Goal: Use online tool/utility: Utilize a website feature to perform a specific function

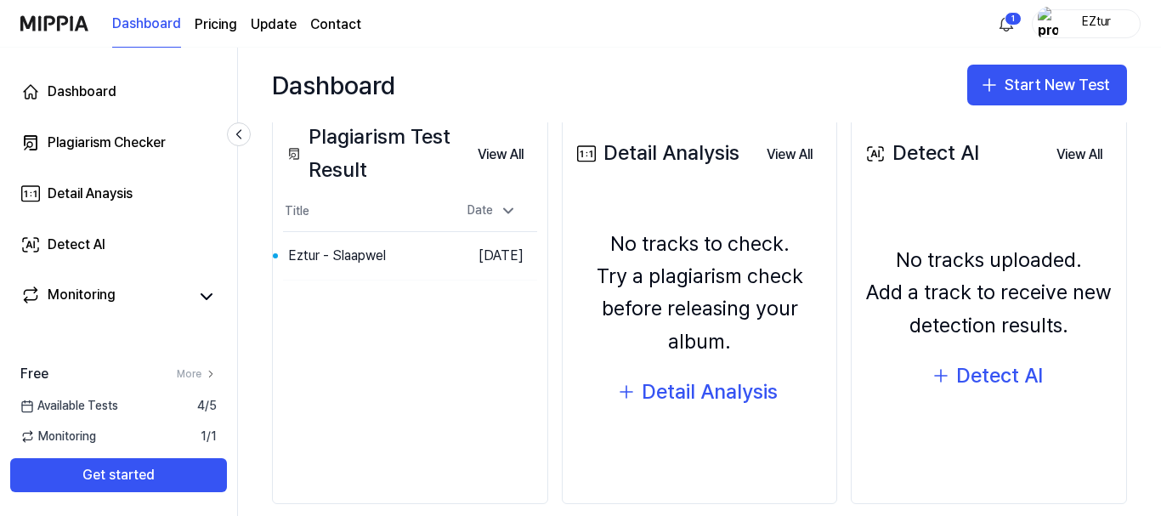
scroll to position [233, 0]
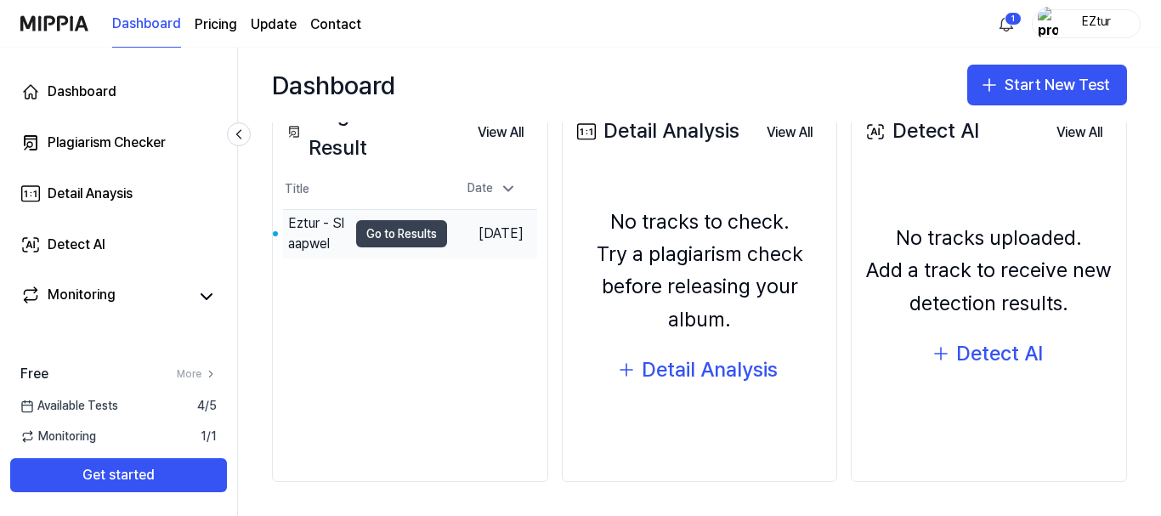
click at [365, 232] on button "Go to Results" at bounding box center [401, 233] width 91 height 27
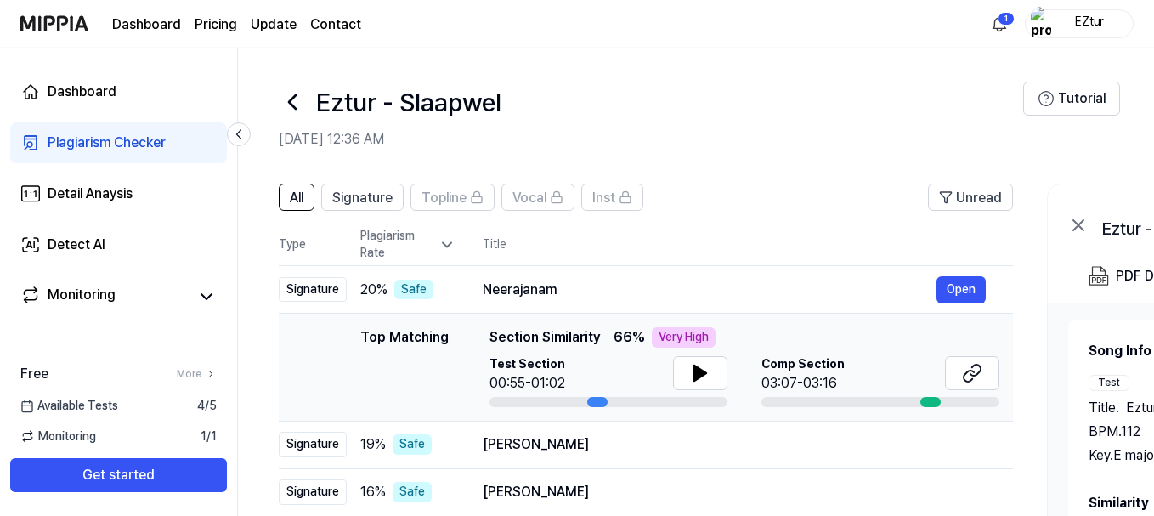
click at [286, 100] on icon at bounding box center [292, 101] width 27 height 27
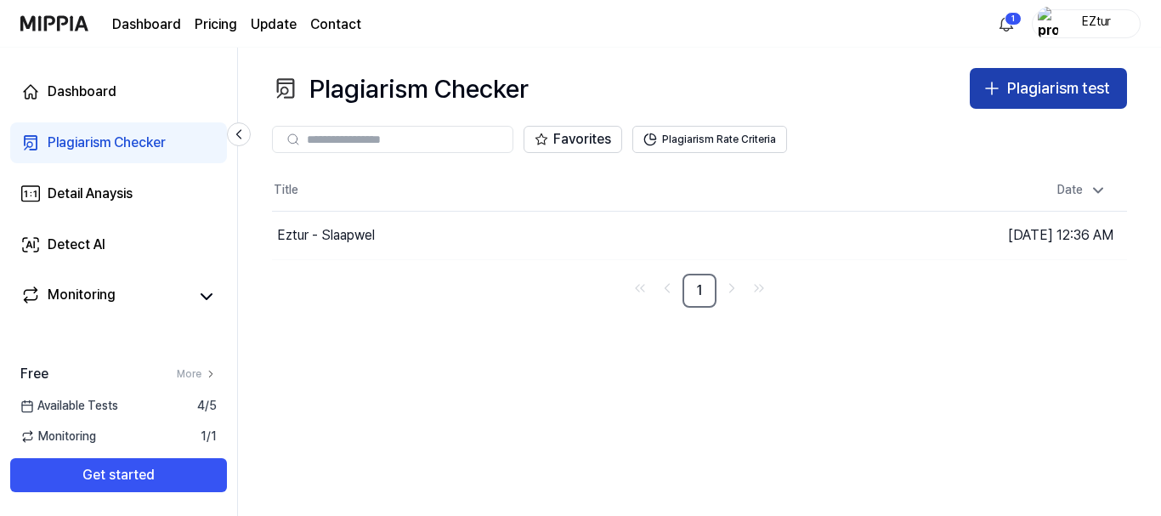
click at [1064, 95] on div "Plagiarism test" at bounding box center [1058, 88] width 103 height 25
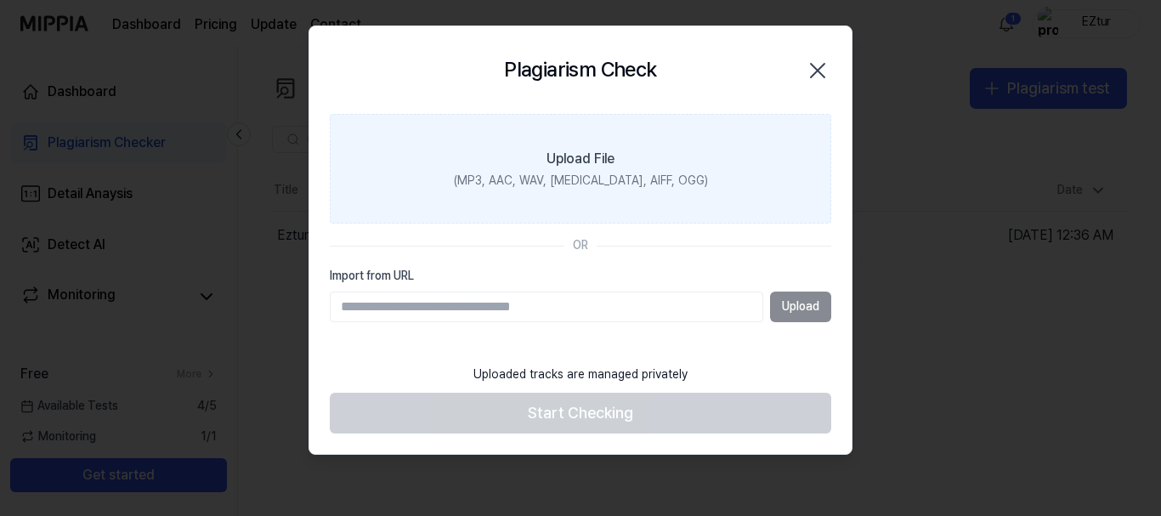
click at [726, 185] on label "Upload File (MP3, AAC, WAV, [MEDICAL_DATA], AIFF, OGG)" at bounding box center [580, 169] width 501 height 110
click at [0, 0] on input "Upload File (MP3, AAC, WAV, [MEDICAL_DATA], AIFF, OGG)" at bounding box center [0, 0] width 0 height 0
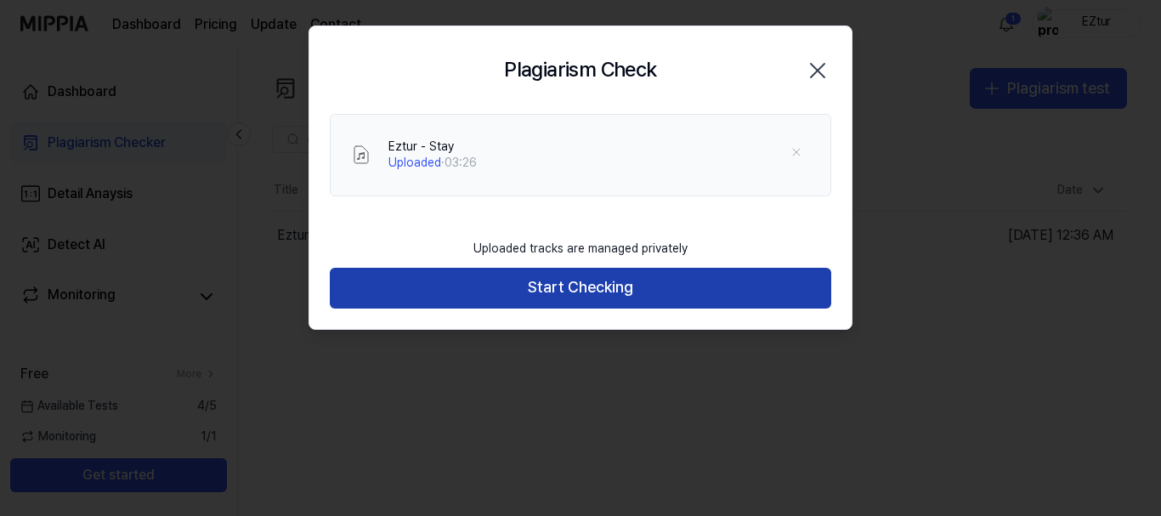
click at [545, 282] on button "Start Checking" at bounding box center [580, 288] width 501 height 41
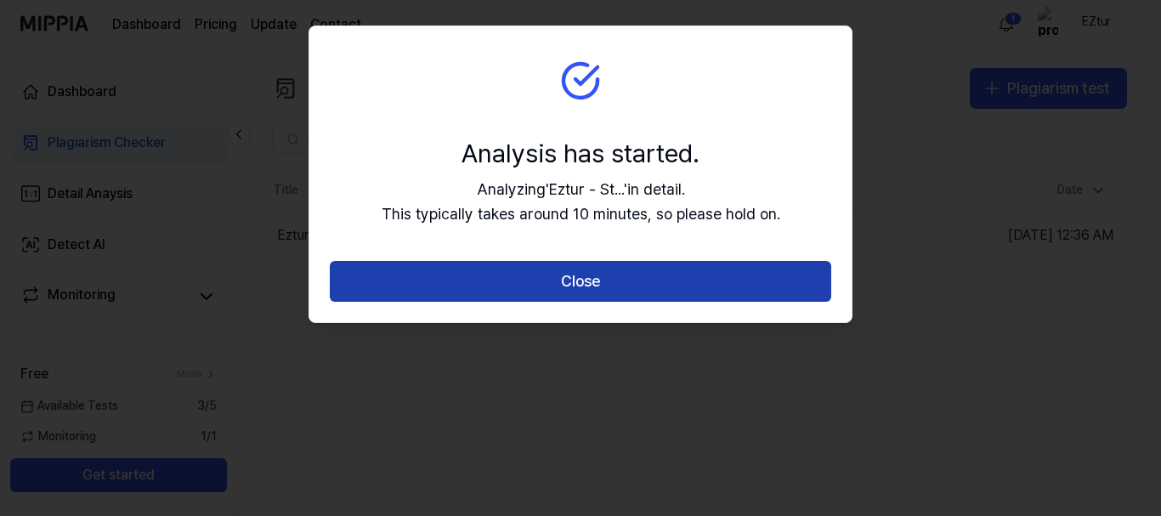
click at [601, 278] on button "Close" at bounding box center [580, 281] width 501 height 41
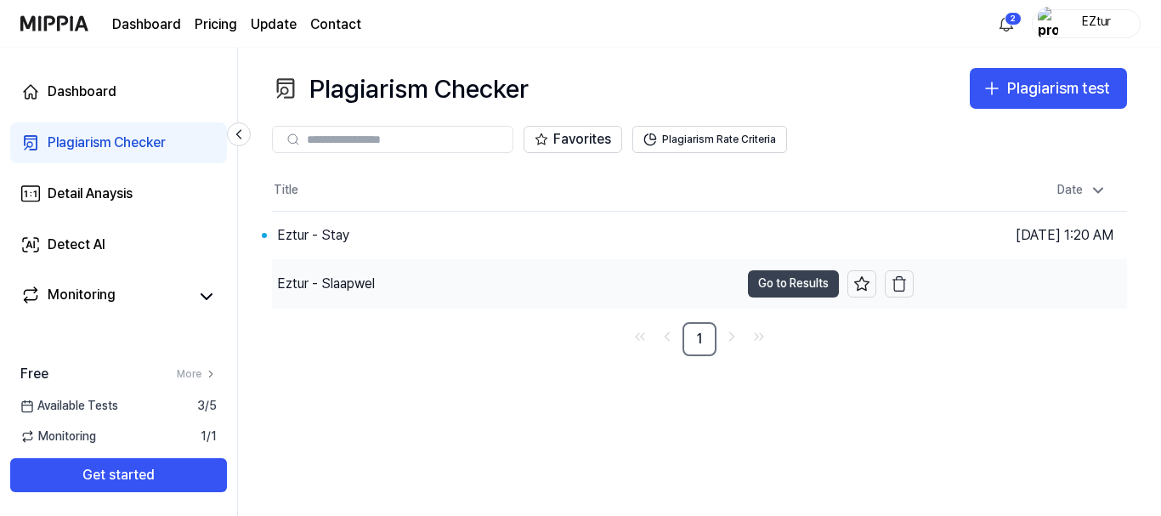
click at [782, 276] on button "Go to Results" at bounding box center [793, 283] width 91 height 27
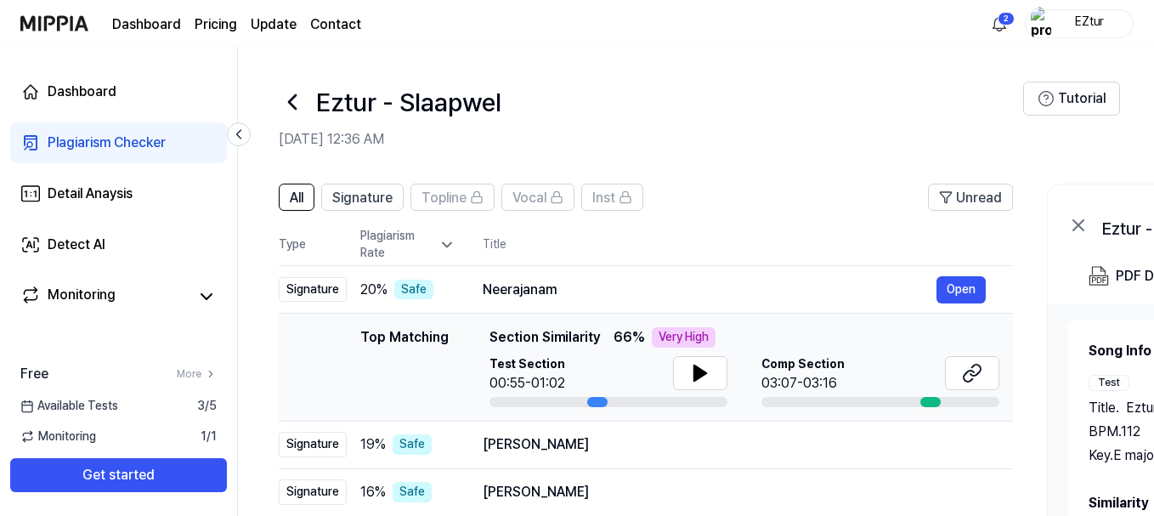
click at [294, 105] on icon at bounding box center [292, 101] width 27 height 27
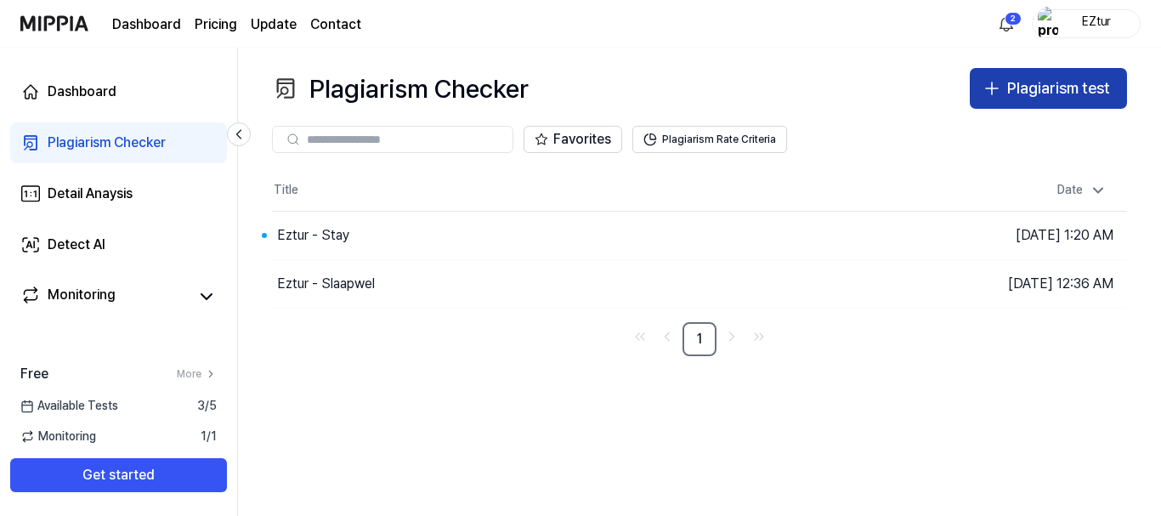
click at [1084, 87] on div "Plagiarism test" at bounding box center [1058, 88] width 103 height 25
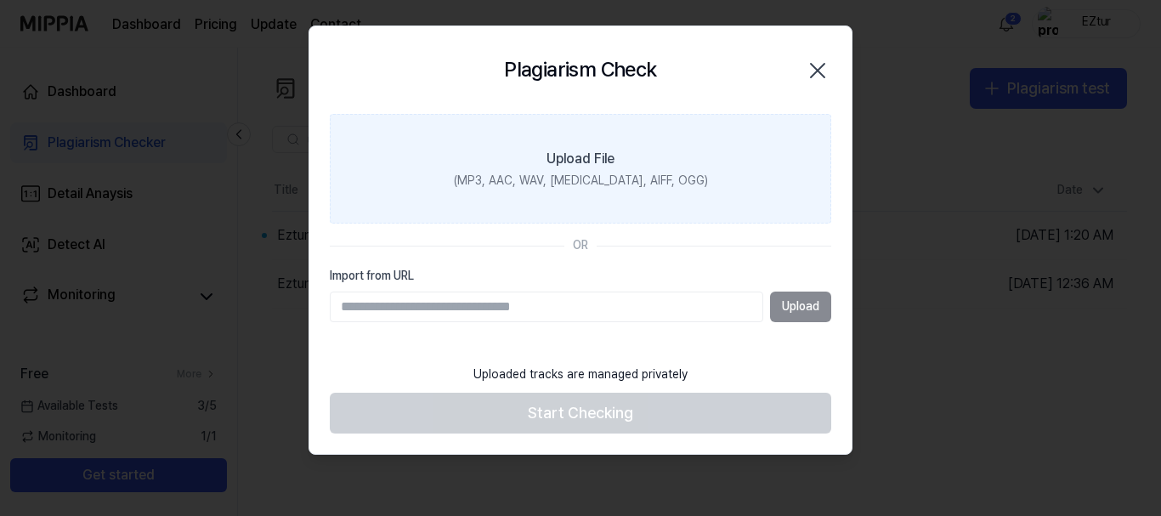
click at [690, 157] on label "Upload File (MP3, AAC, WAV, [MEDICAL_DATA], AIFF, OGG)" at bounding box center [580, 169] width 501 height 110
click at [0, 0] on input "Upload File (MP3, AAC, WAV, [MEDICAL_DATA], AIFF, OGG)" at bounding box center [0, 0] width 0 height 0
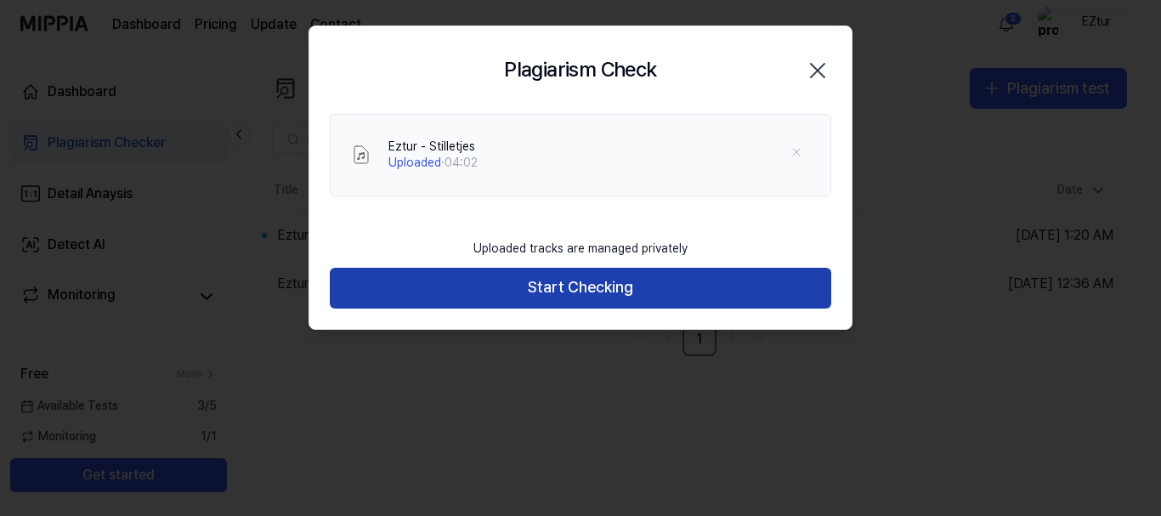
click at [565, 273] on button "Start Checking" at bounding box center [580, 288] width 501 height 41
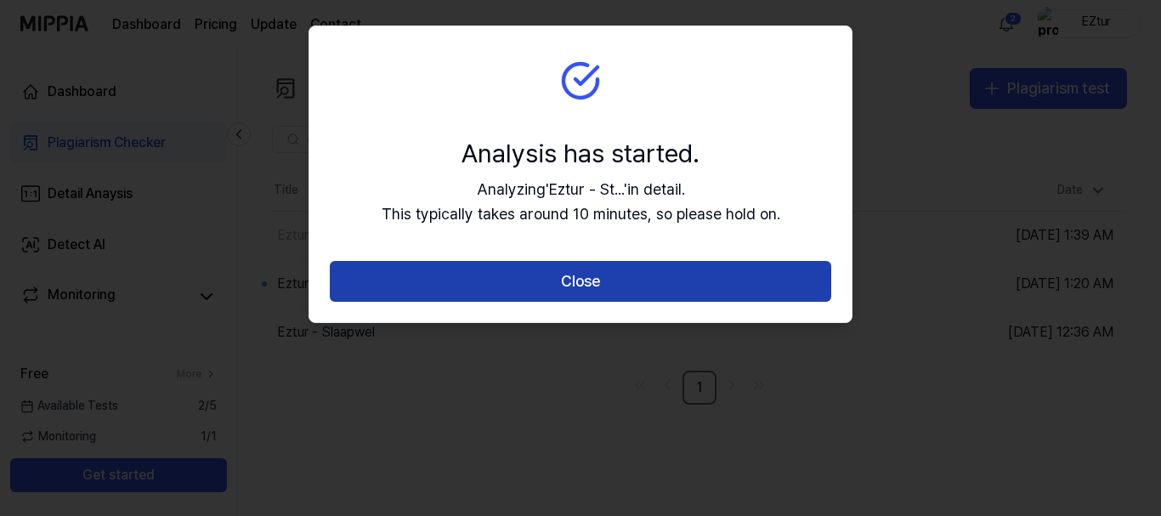
click at [593, 273] on button "Close" at bounding box center [580, 281] width 501 height 41
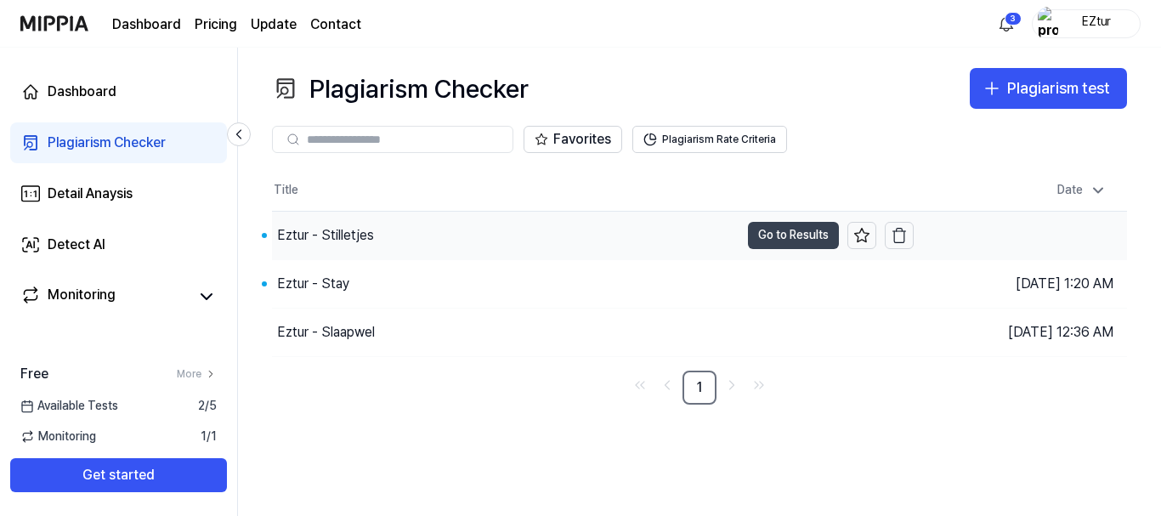
click at [790, 239] on button "Go to Results" at bounding box center [793, 235] width 91 height 27
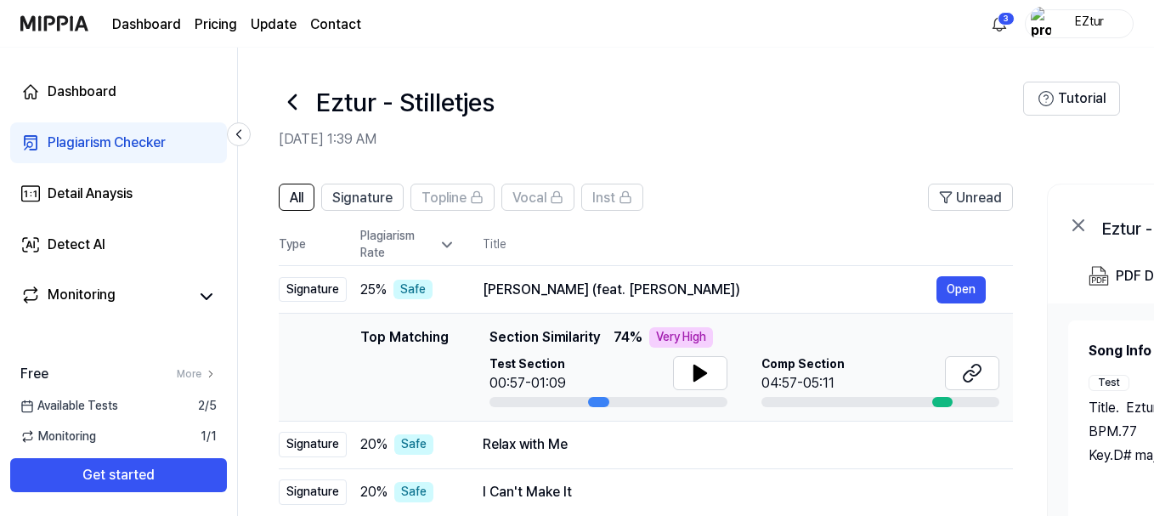
click at [296, 102] on icon at bounding box center [292, 101] width 27 height 27
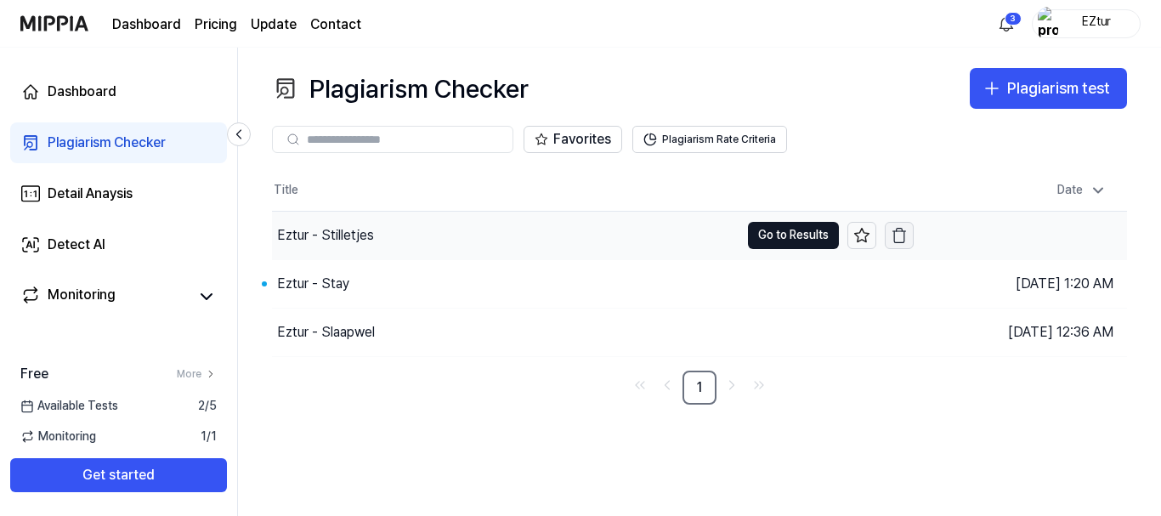
click at [902, 234] on icon "button" at bounding box center [898, 235] width 17 height 17
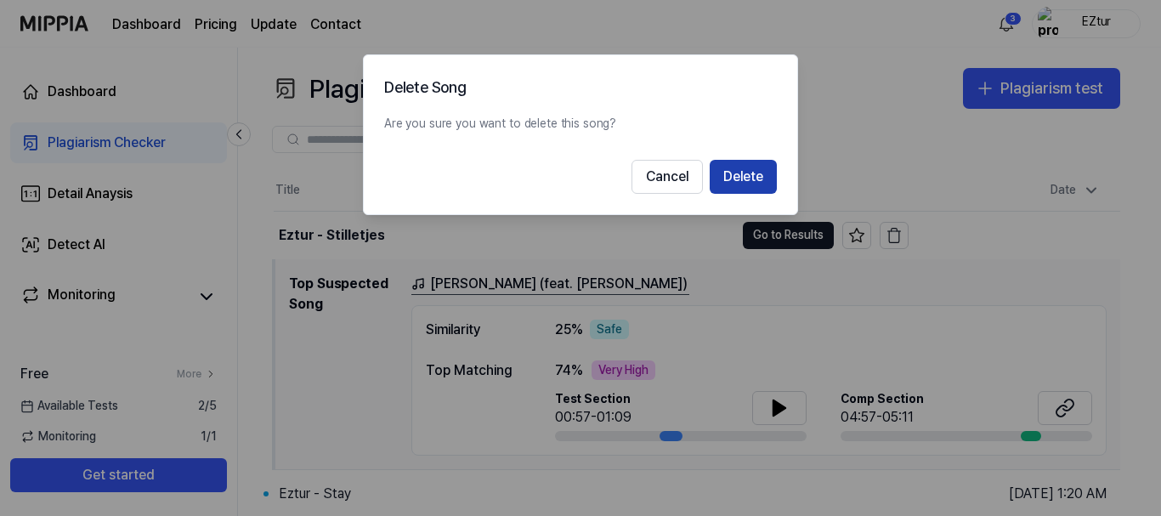
click at [736, 175] on button "Delete" at bounding box center [742, 177] width 67 height 34
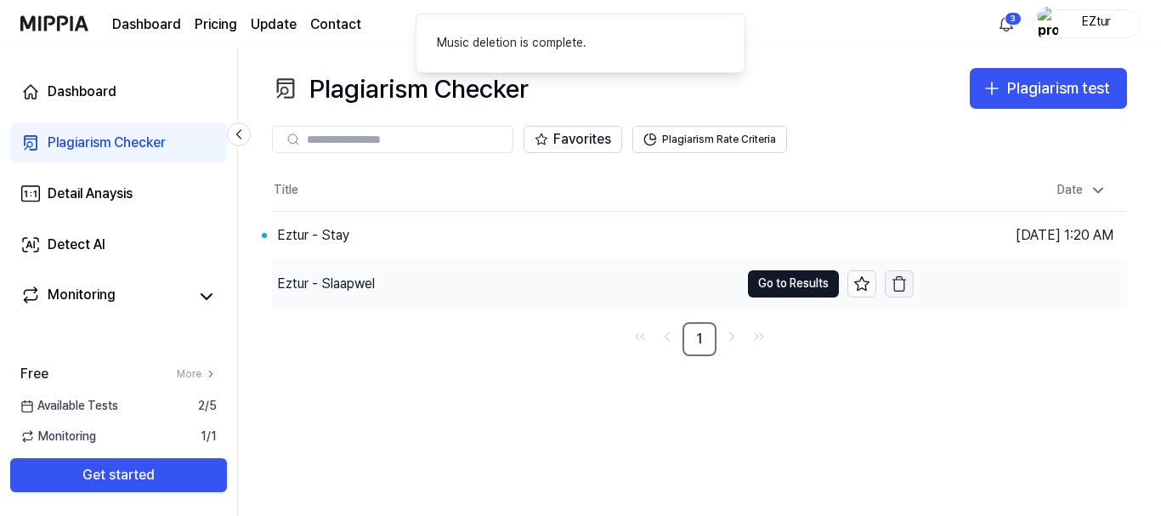
click at [897, 283] on icon "button" at bounding box center [898, 283] width 17 height 17
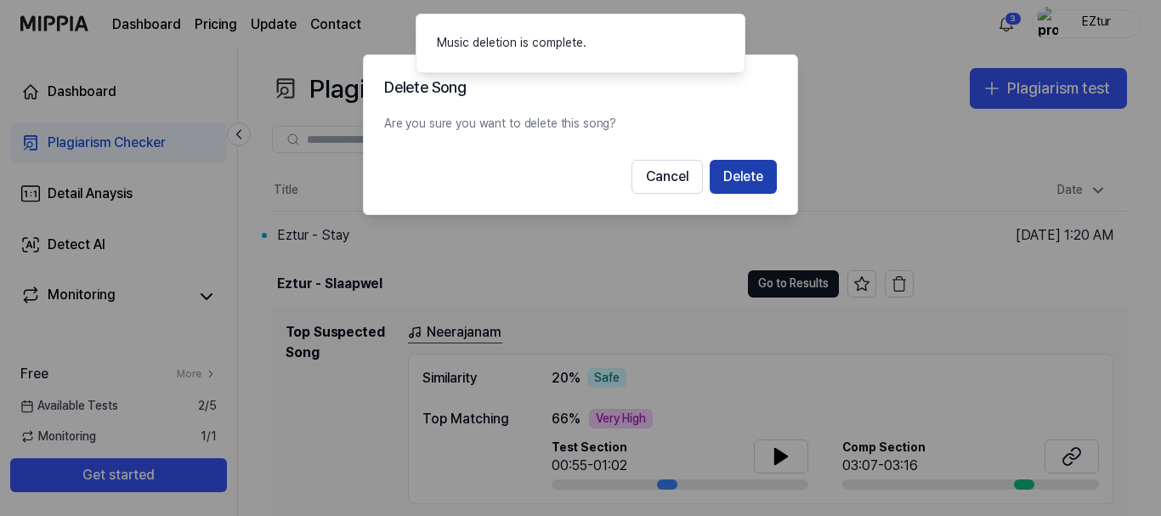
click at [727, 178] on button "Delete" at bounding box center [742, 177] width 67 height 34
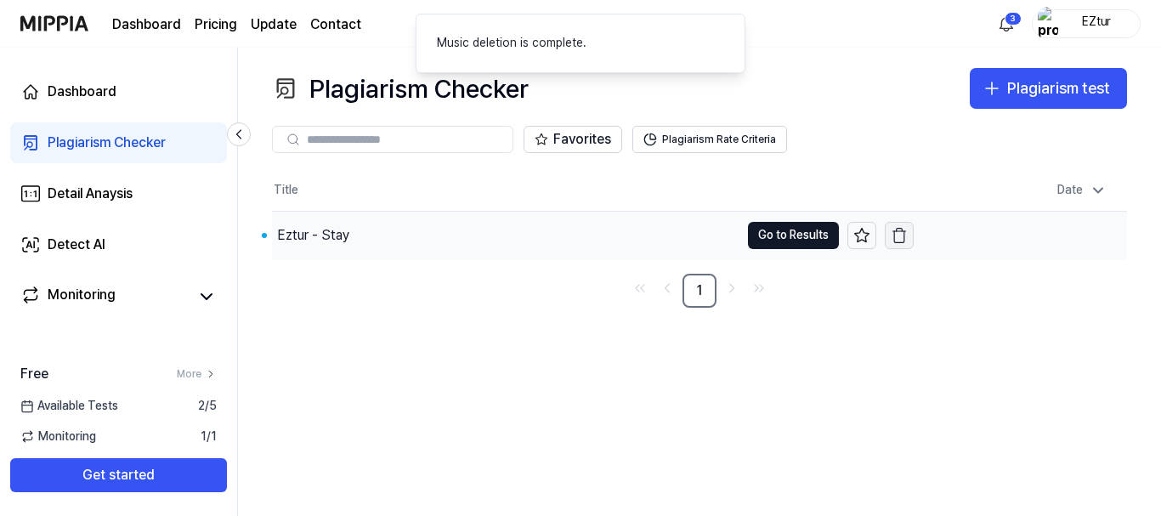
click at [899, 238] on icon "button" at bounding box center [898, 235] width 17 height 17
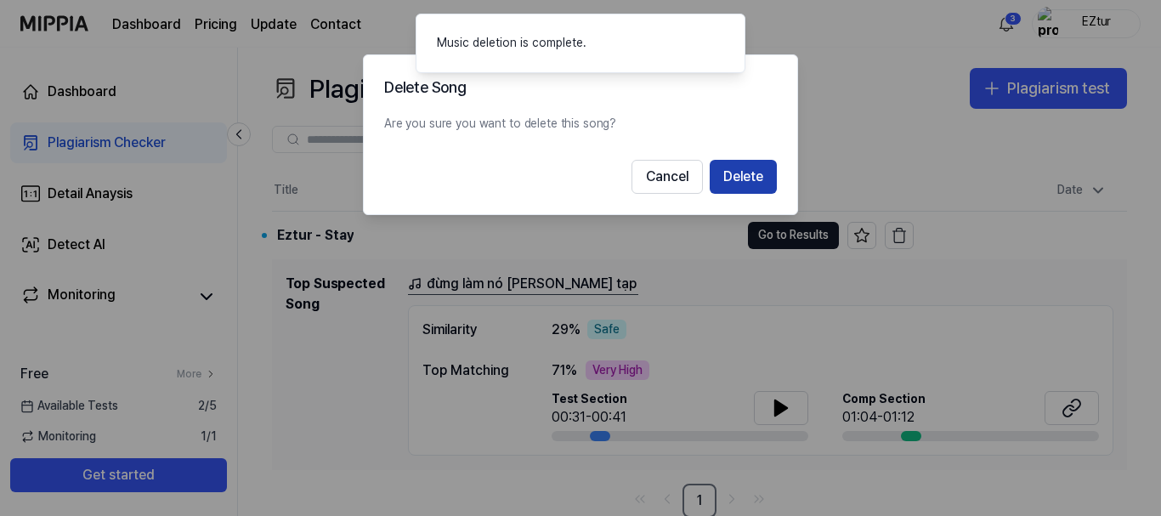
click at [772, 175] on button "Delete" at bounding box center [742, 177] width 67 height 34
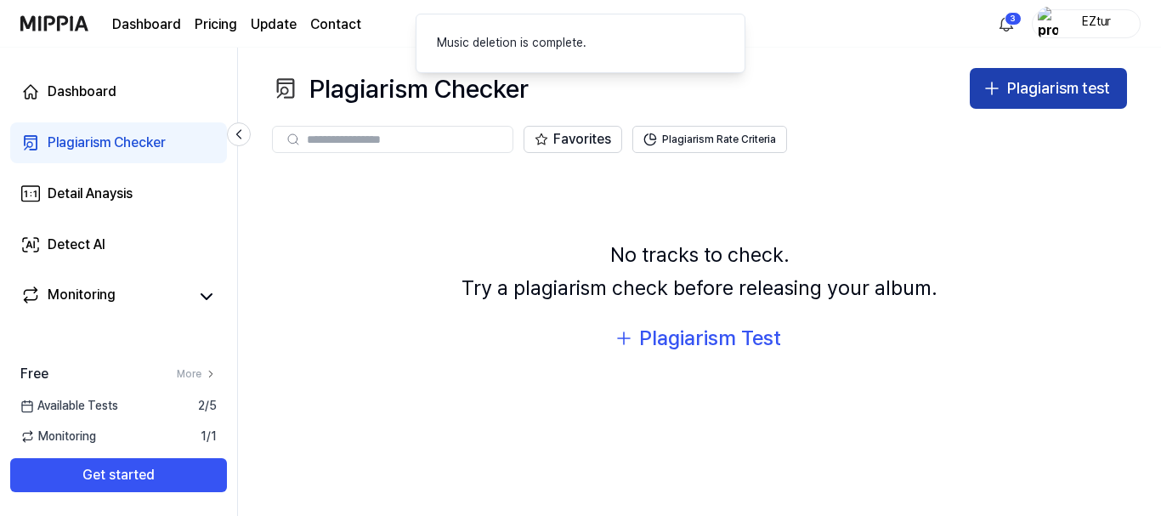
click at [1022, 104] on button "Plagiarism test" at bounding box center [1047, 88] width 157 height 41
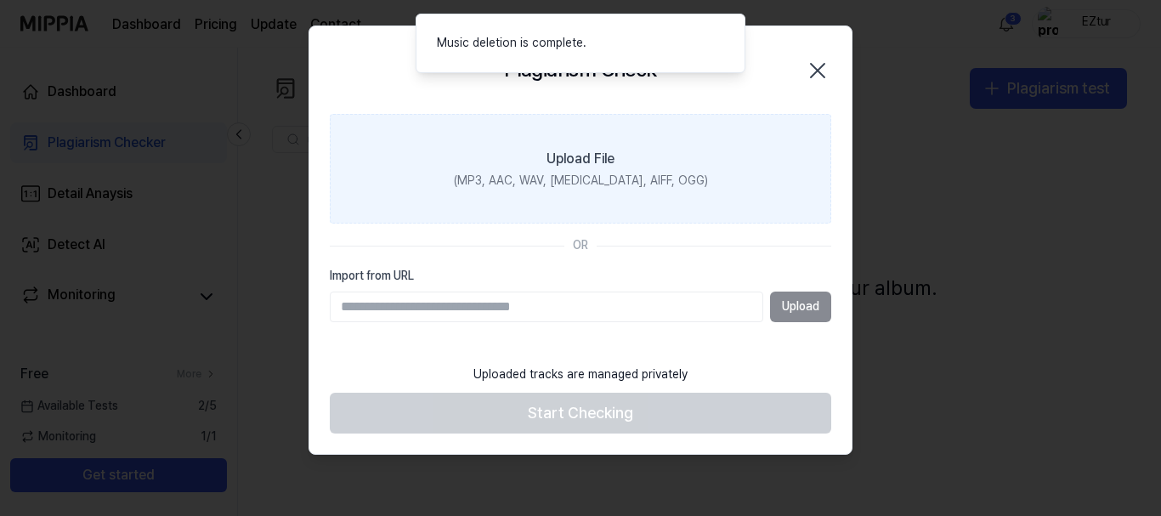
click at [709, 149] on label "Upload File (MP3, AAC, WAV, [MEDICAL_DATA], AIFF, OGG)" at bounding box center [580, 169] width 501 height 110
click at [0, 0] on input "Upload File (MP3, AAC, WAV, [MEDICAL_DATA], AIFF, OGG)" at bounding box center [0, 0] width 0 height 0
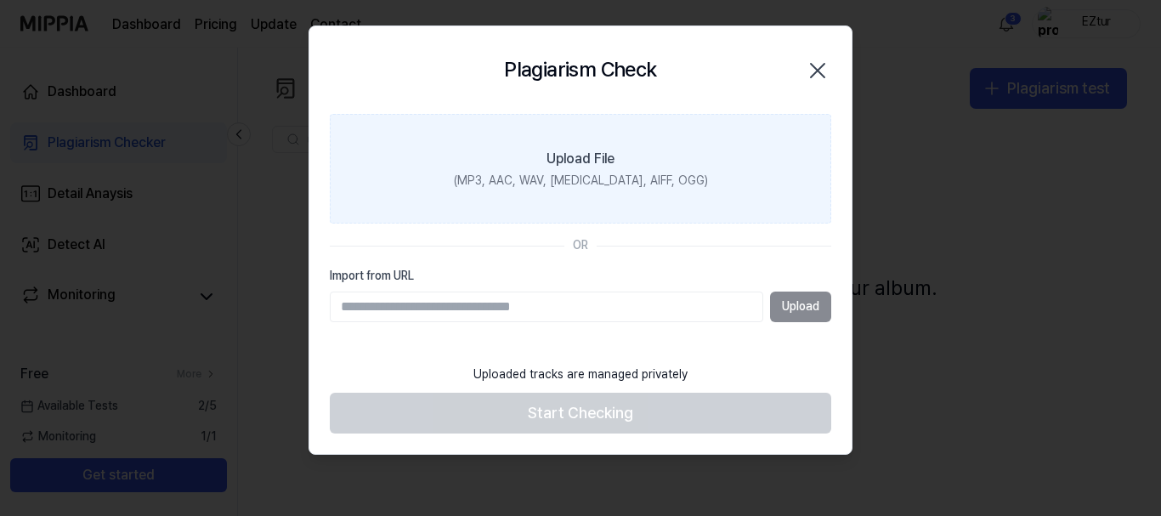
click at [727, 191] on label "Upload File (MP3, AAC, WAV, [MEDICAL_DATA], AIFF, OGG)" at bounding box center [580, 169] width 501 height 110
click at [0, 0] on input "Upload File (MP3, AAC, WAV, [MEDICAL_DATA], AIFF, OGG)" at bounding box center [0, 0] width 0 height 0
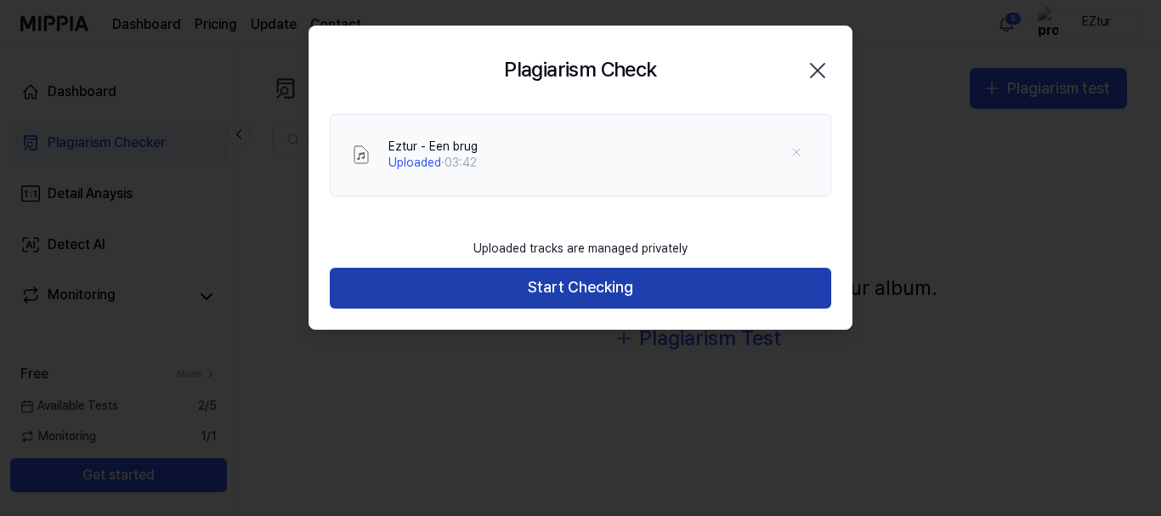
click at [593, 287] on button "Start Checking" at bounding box center [580, 288] width 501 height 41
